Goal: Task Accomplishment & Management: Manage account settings

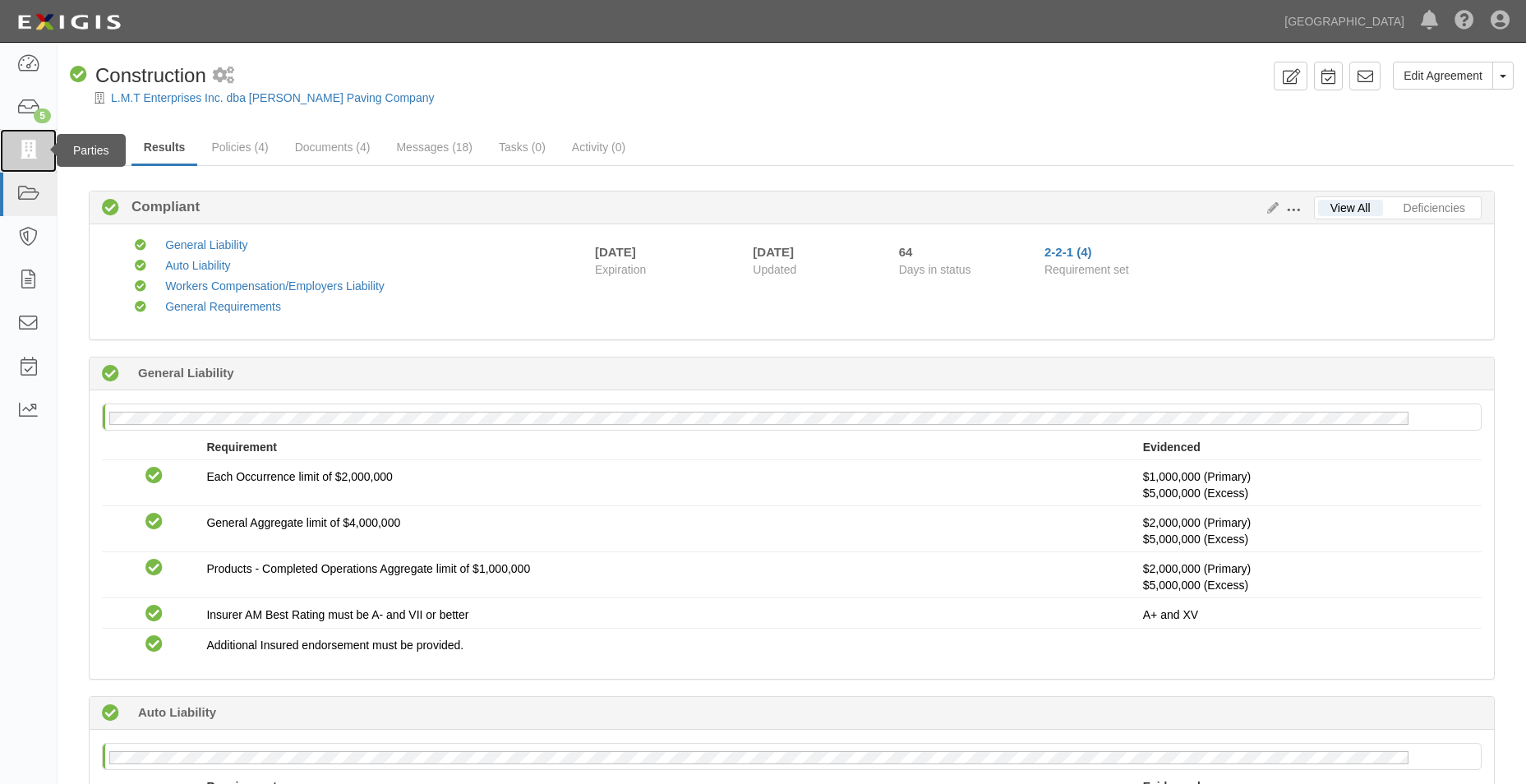
click at [12, 147] on link at bounding box center [28, 151] width 57 height 44
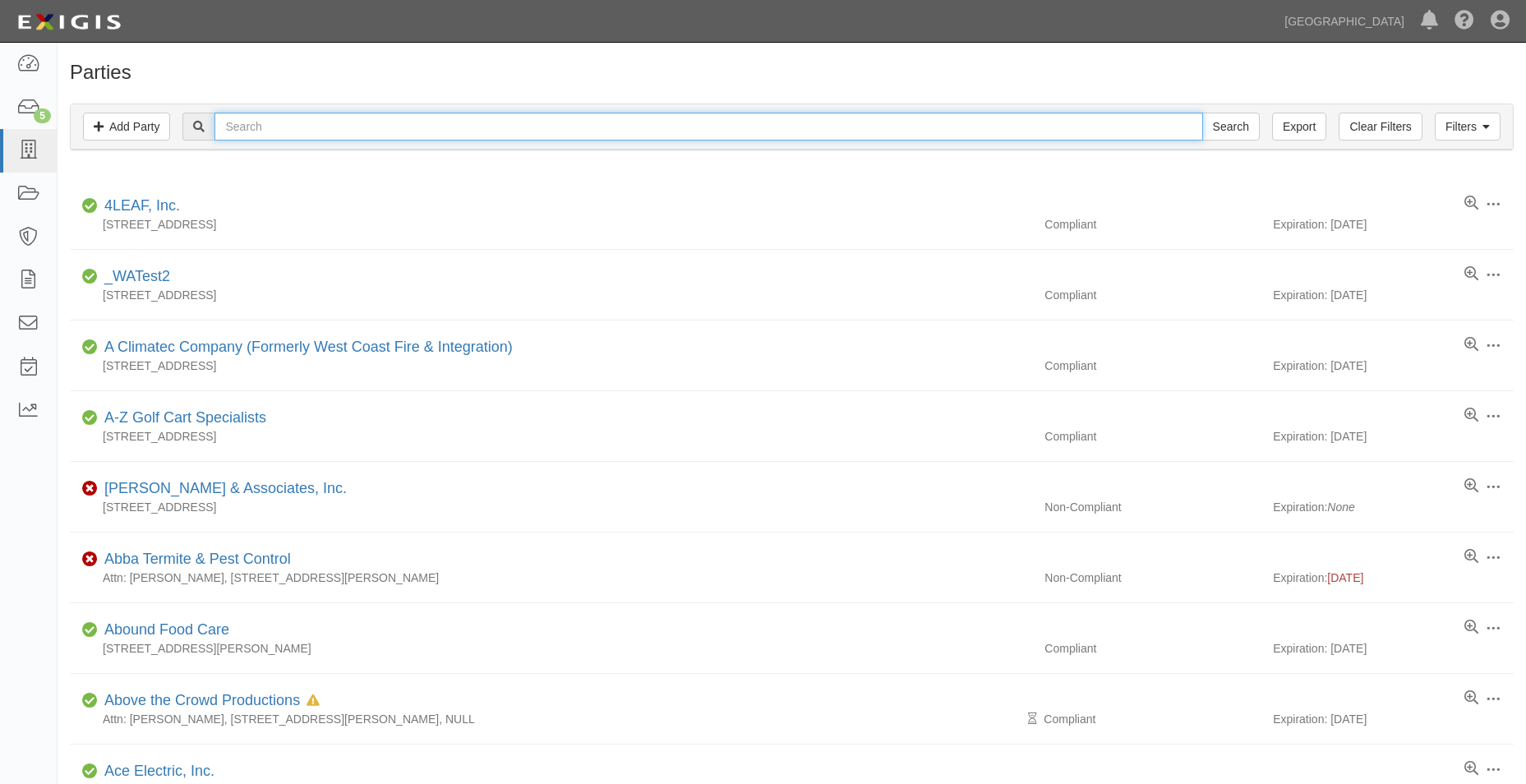
click at [314, 128] on input "text" at bounding box center [708, 126] width 988 height 28
type input "sage environmental"
click at [1202, 112] on input "Search" at bounding box center [1231, 126] width 58 height 28
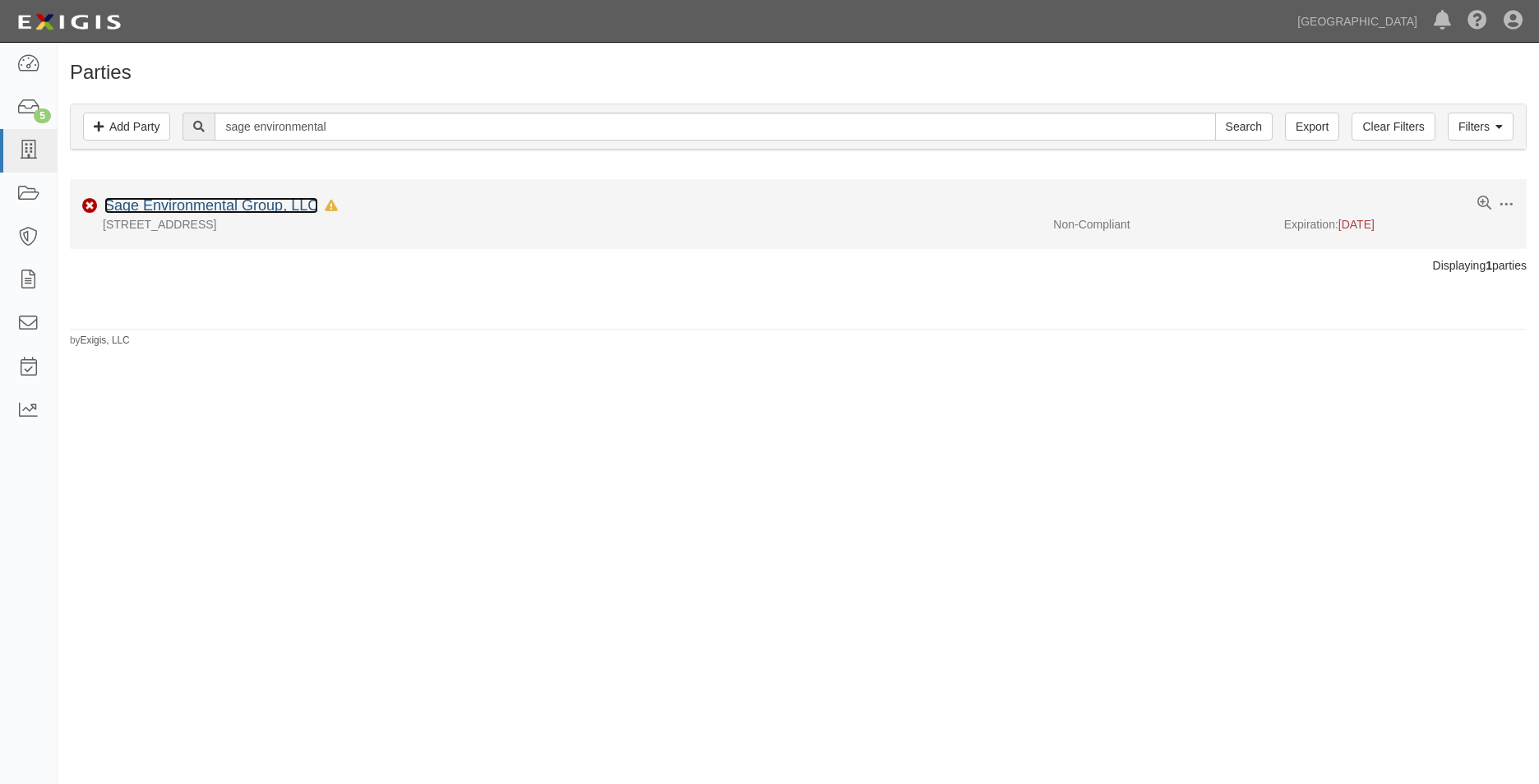
click at [266, 205] on link "Sage Environmental Group, LLC" at bounding box center [211, 205] width 213 height 17
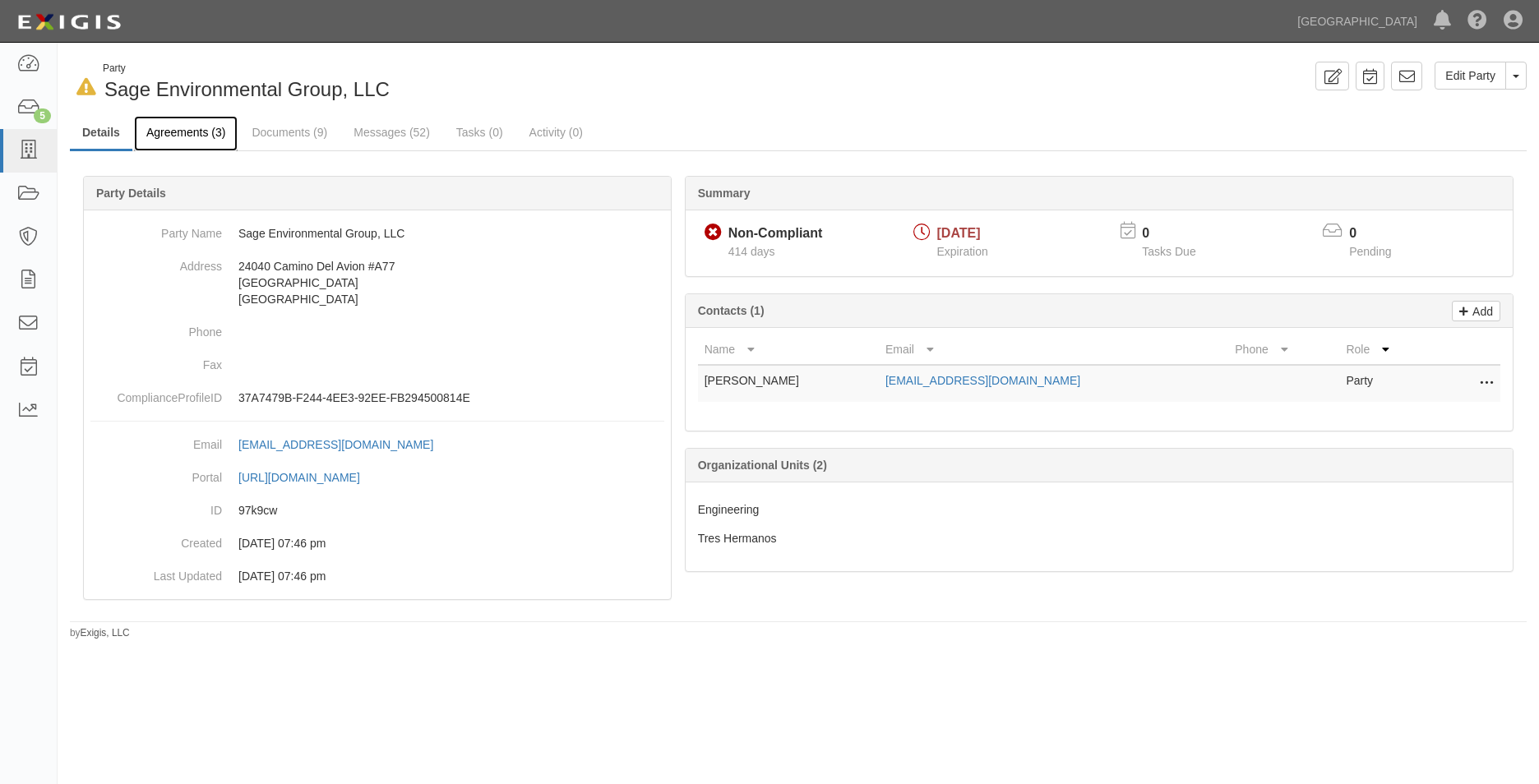
click at [219, 139] on link "Agreements (3)" at bounding box center [186, 133] width 104 height 35
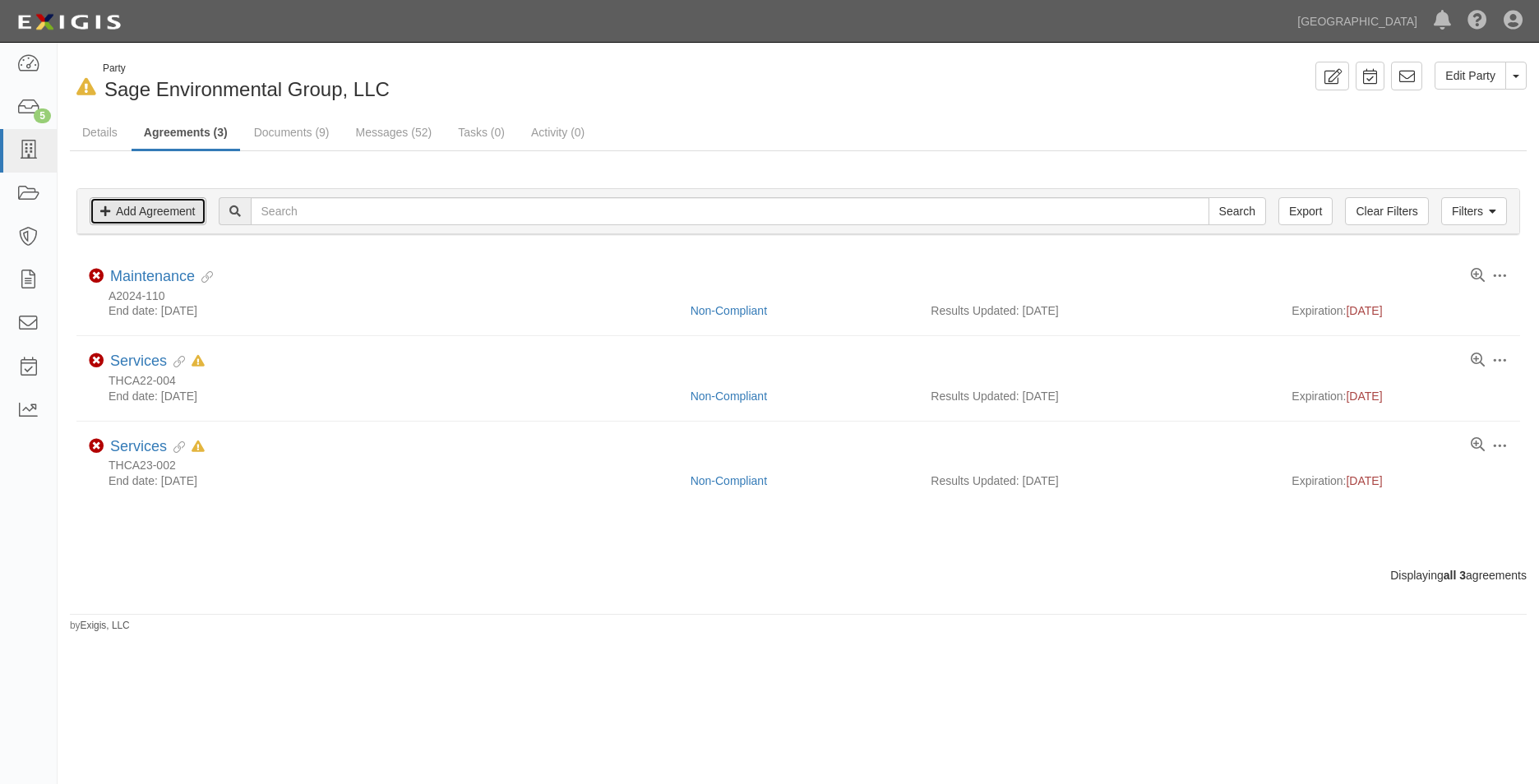
click at [205, 216] on link "Add Agreement" at bounding box center [148, 212] width 117 height 28
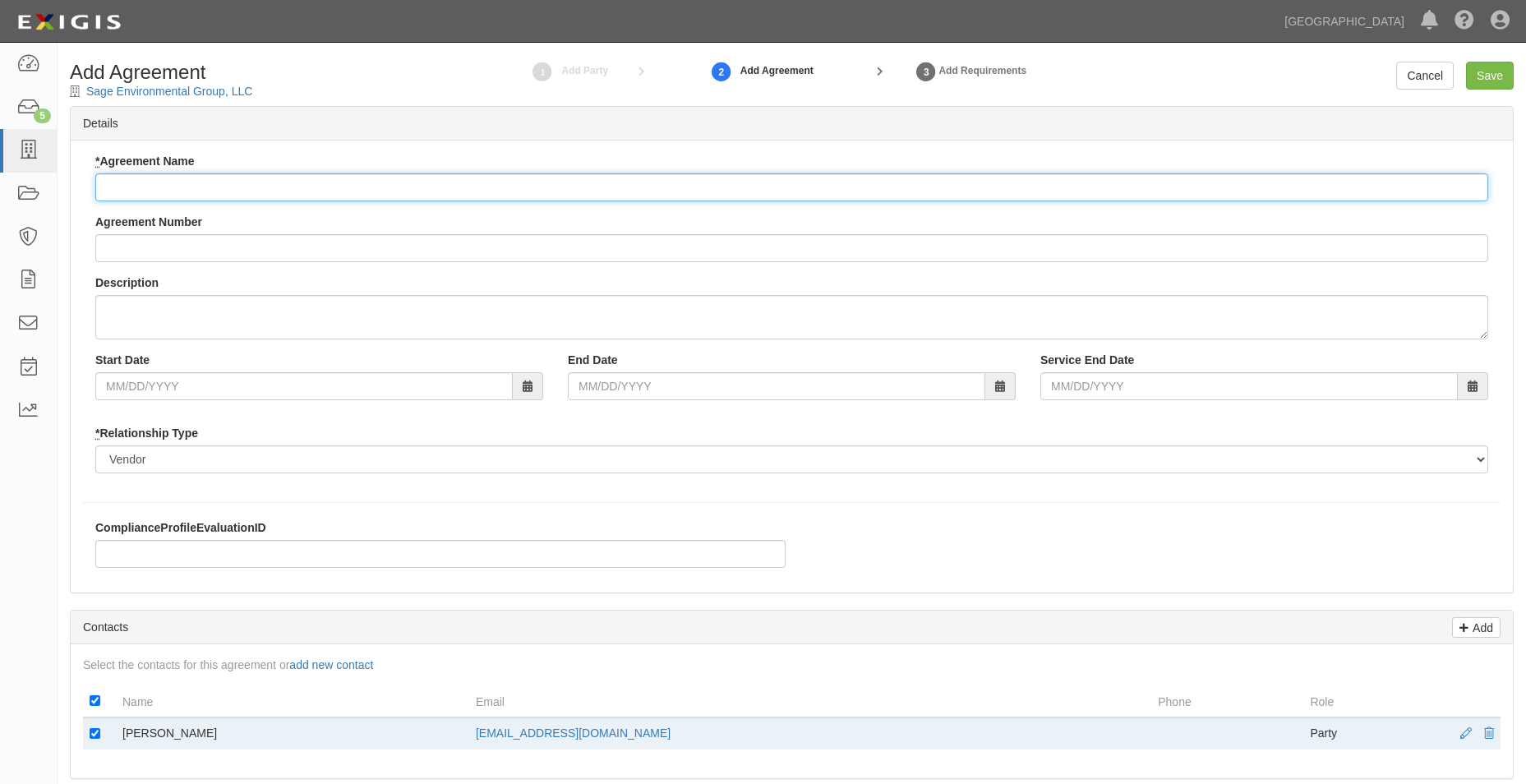
click at [236, 191] on input "* Agreement Name" at bounding box center [792, 187] width 1393 height 28
type input "Professional Services Agreement"
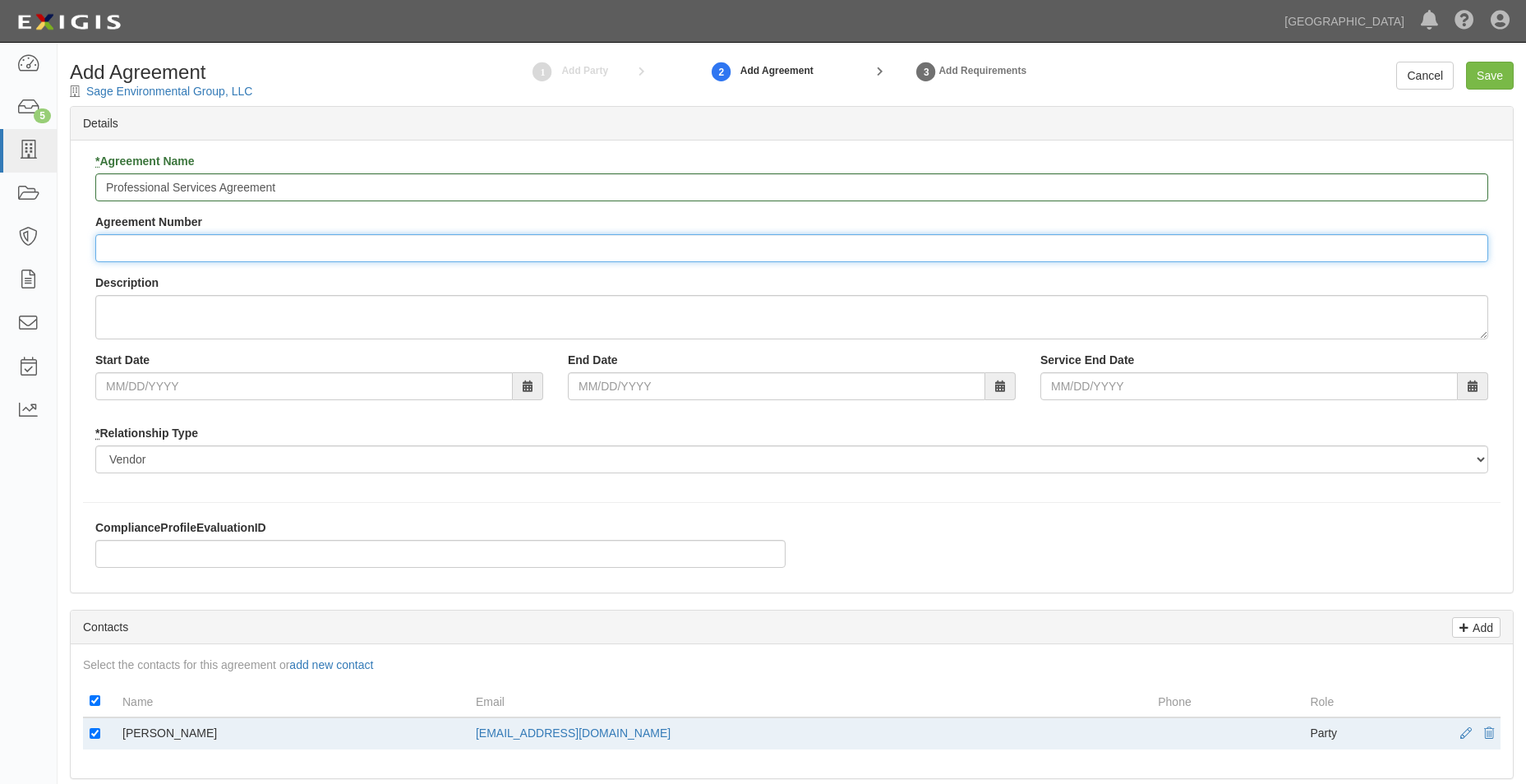
drag, startPoint x: 263, startPoint y: 262, endPoint x: 271, endPoint y: 246, distance: 17.9
click at [263, 262] on input "Agreement Number" at bounding box center [792, 248] width 1393 height 28
type input "THCA23-002"
click at [1406, 78] on link "Cancel" at bounding box center [1425, 76] width 58 height 28
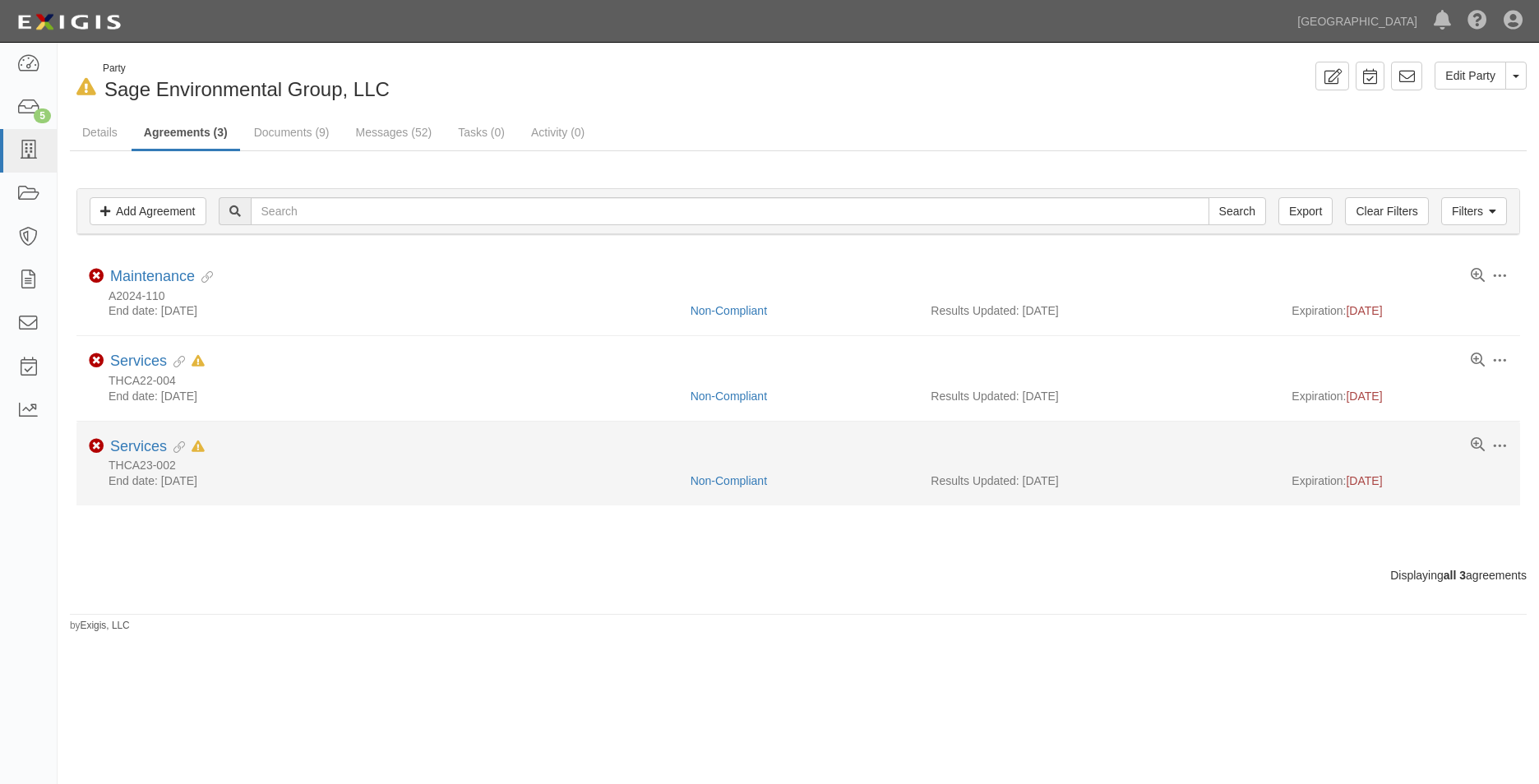
click at [176, 443] on icon at bounding box center [176, 448] width 18 height 11
click at [159, 450] on link "Services" at bounding box center [138, 446] width 57 height 17
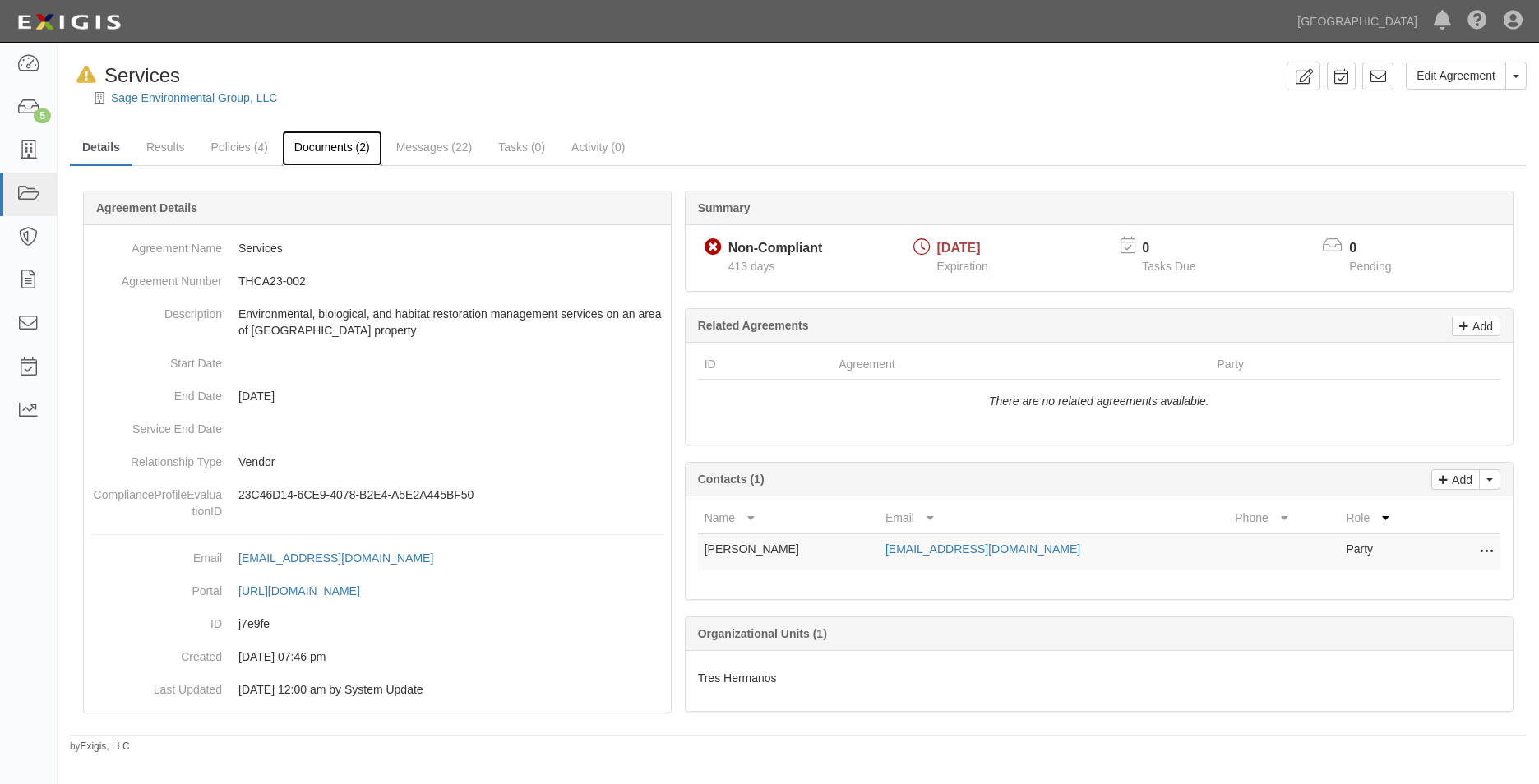
click at [340, 158] on link "Documents (2)" at bounding box center [332, 148] width 100 height 35
